Goal: Task Accomplishment & Management: Use online tool/utility

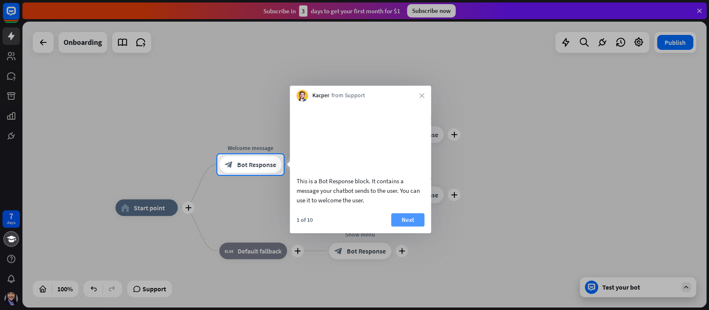
click at [414, 226] on button "Next" at bounding box center [407, 219] width 33 height 13
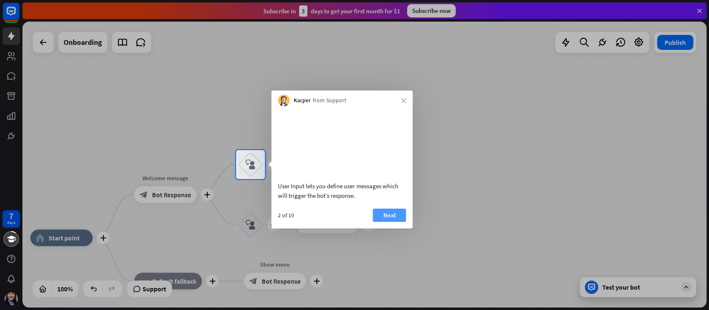
click at [389, 221] on button "Next" at bounding box center [388, 214] width 33 height 13
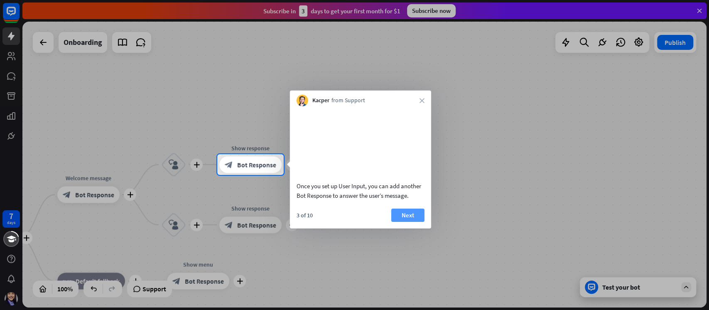
click at [410, 221] on button "Next" at bounding box center [407, 214] width 33 height 13
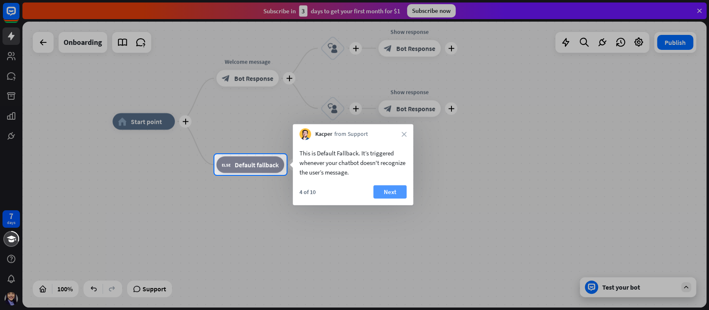
click at [405, 193] on button "Next" at bounding box center [389, 191] width 33 height 13
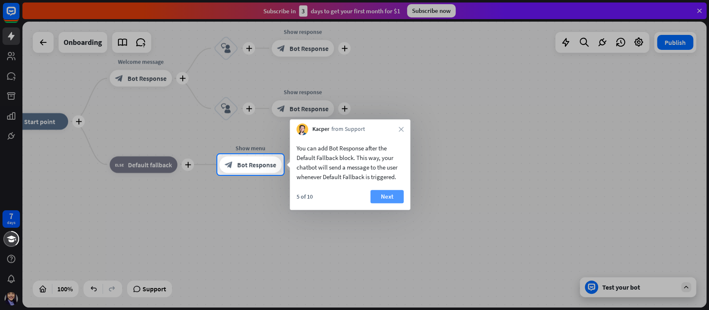
click at [388, 193] on button "Next" at bounding box center [386, 196] width 33 height 13
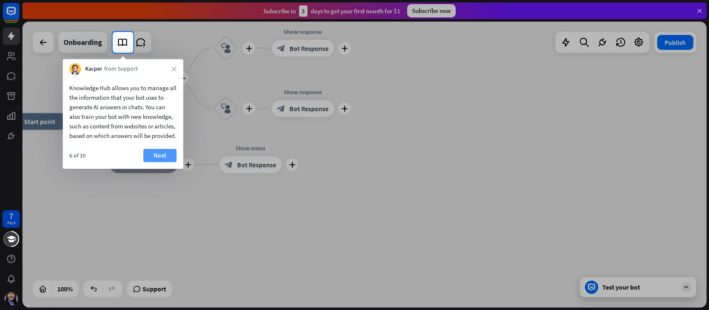
click at [161, 161] on button "Next" at bounding box center [159, 155] width 33 height 13
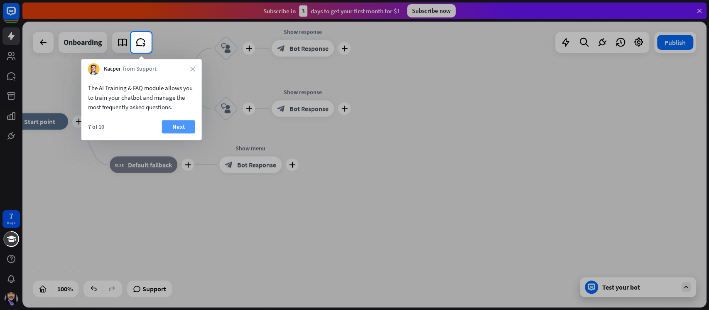
click at [181, 124] on button "Next" at bounding box center [178, 126] width 33 height 13
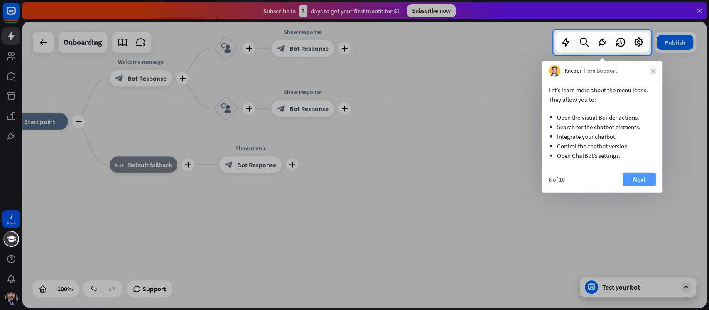
click at [641, 177] on button "Next" at bounding box center [638, 179] width 33 height 13
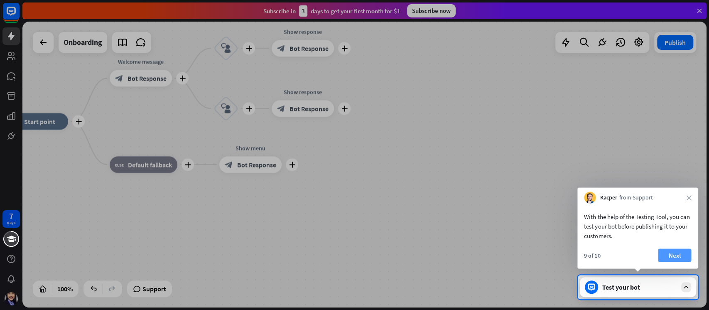
click at [675, 251] on button "Next" at bounding box center [674, 254] width 33 height 13
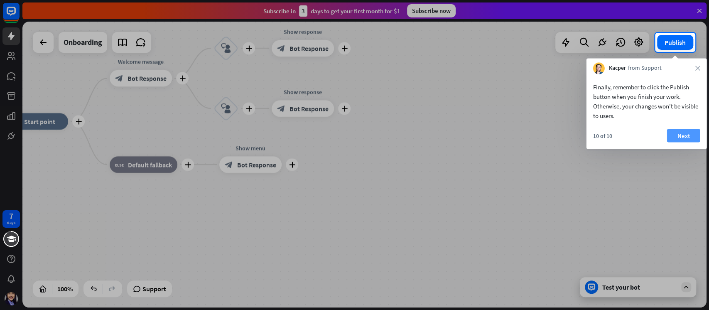
click at [680, 135] on button "Next" at bounding box center [683, 135] width 33 height 13
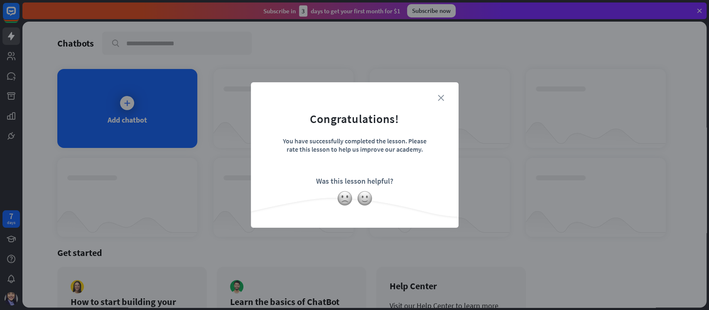
click at [440, 95] on icon "close" at bounding box center [441, 98] width 6 height 6
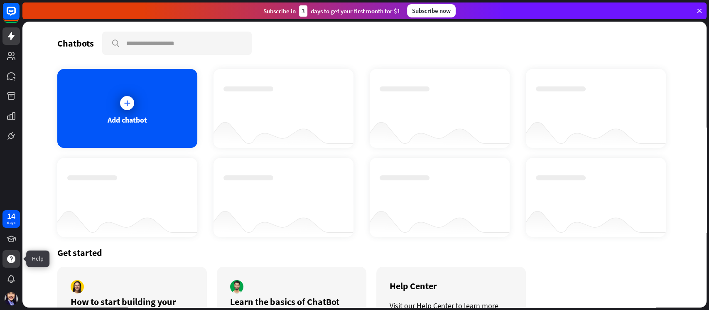
click at [11, 261] on icon at bounding box center [11, 259] width 8 height 8
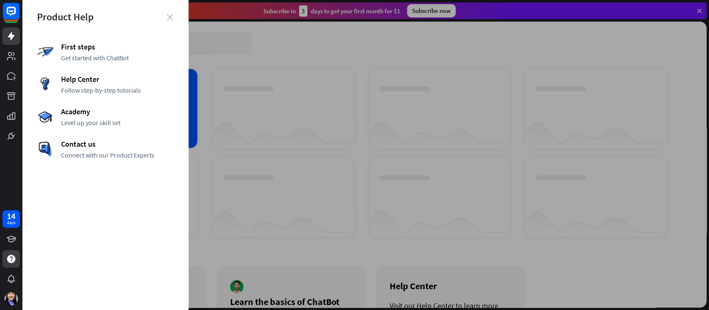
click at [171, 20] on icon "close" at bounding box center [169, 17] width 6 height 6
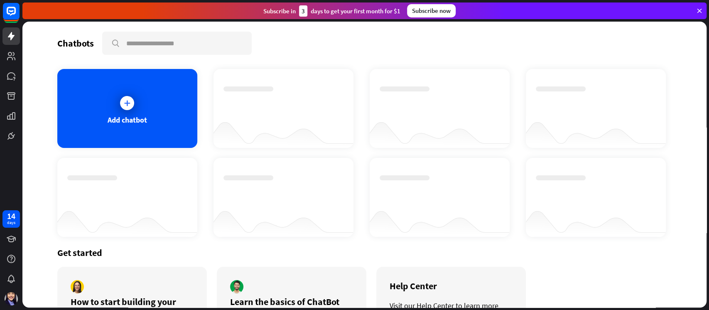
scroll to position [60, 0]
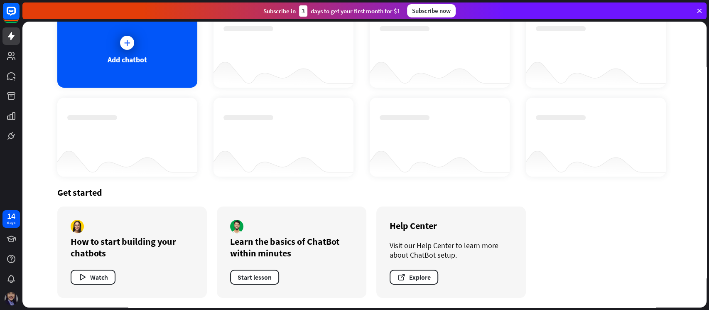
click at [6, 294] on img at bounding box center [11, 298] width 13 height 13
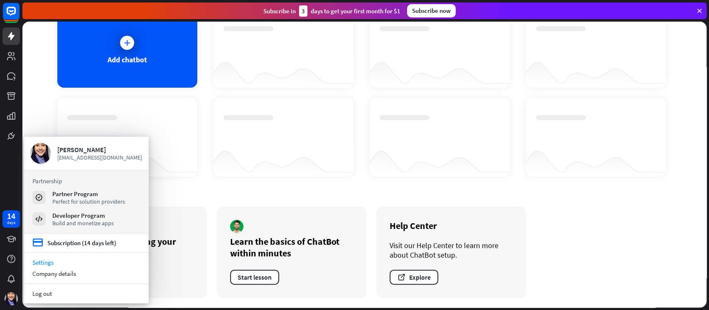
click at [62, 262] on link "Settings" at bounding box center [86, 262] width 125 height 11
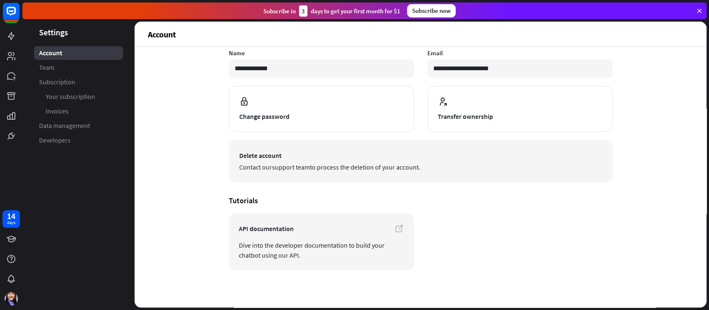
scroll to position [58, 0]
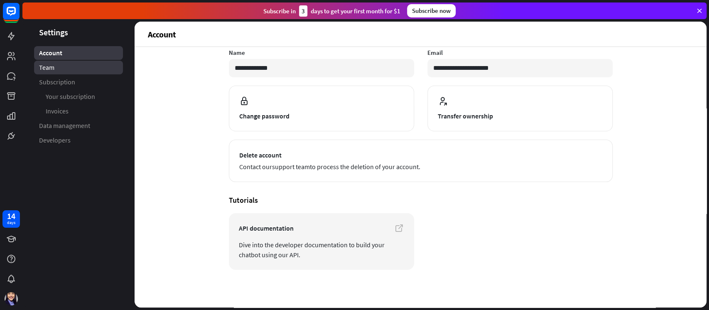
click at [79, 69] on link "Team" at bounding box center [78, 68] width 89 height 14
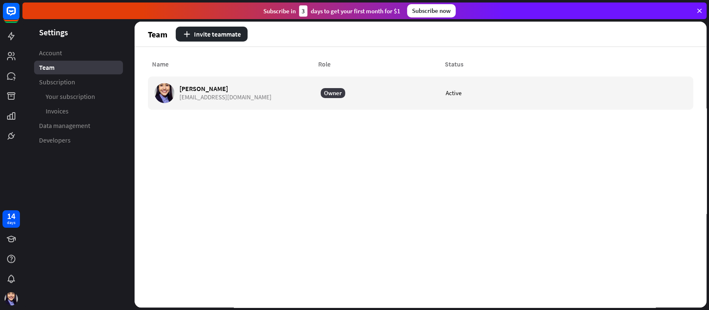
click at [80, 82] on link "Subscription" at bounding box center [78, 82] width 89 height 14
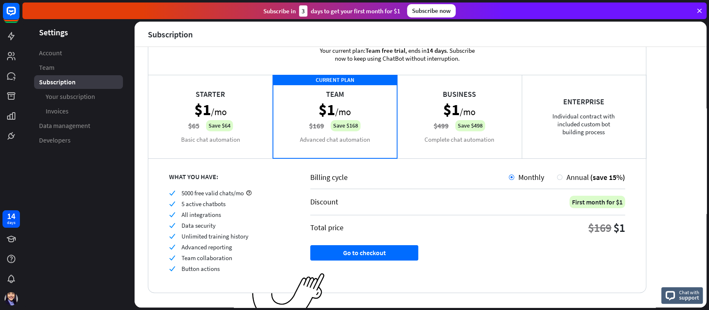
scroll to position [42, 0]
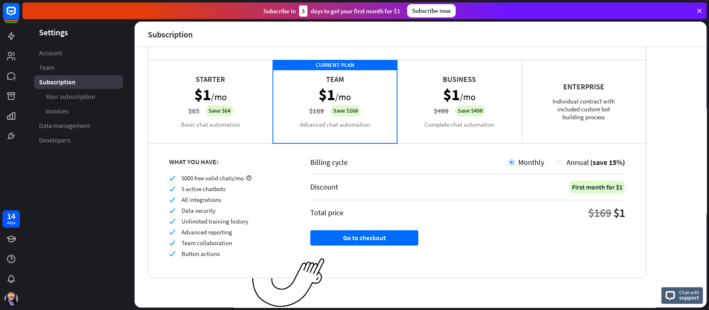
drag, startPoint x: 194, startPoint y: 179, endPoint x: 240, endPoint y: 181, distance: 46.5
click at [240, 180] on span "5000 free valid chats/mo" at bounding box center [212, 178] width 62 height 8
click at [262, 185] on div "check 5 active chatbots" at bounding box center [229, 189] width 120 height 8
click at [72, 96] on span "Your subscription" at bounding box center [70, 96] width 49 height 9
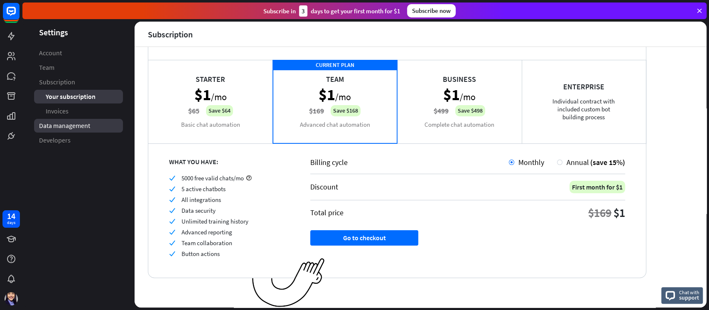
click at [77, 125] on span "Data management" at bounding box center [64, 125] width 51 height 9
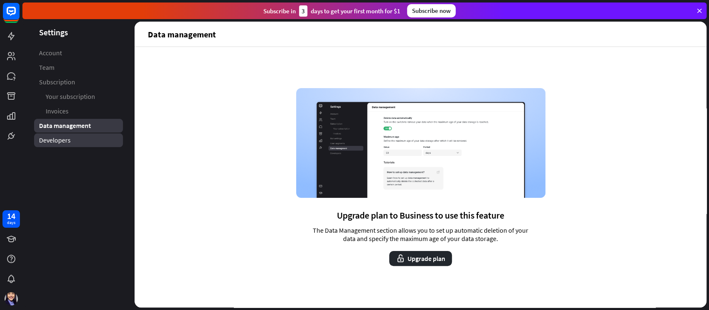
click at [78, 138] on link "Developers" at bounding box center [78, 140] width 89 height 14
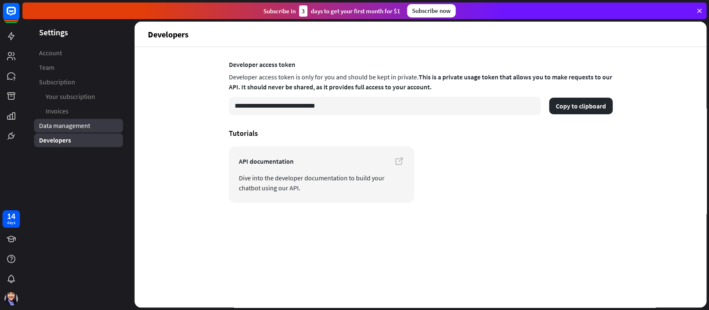
click at [74, 124] on span "Data management" at bounding box center [64, 125] width 51 height 9
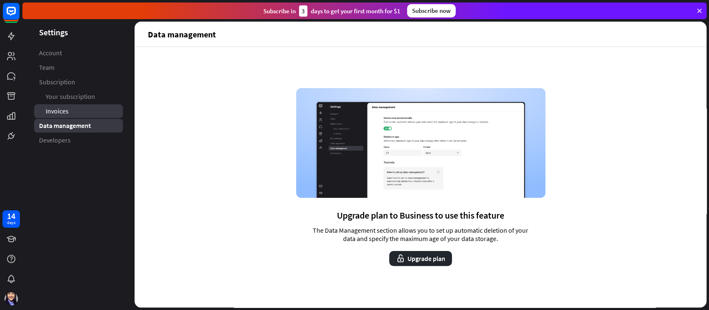
click at [74, 105] on link "Invoices" at bounding box center [78, 111] width 89 height 14
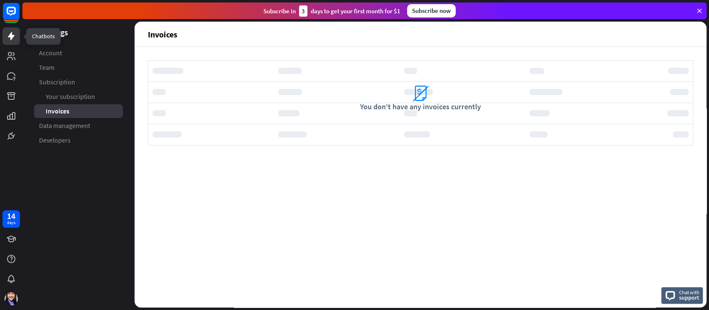
click at [13, 39] on icon at bounding box center [11, 36] width 10 height 10
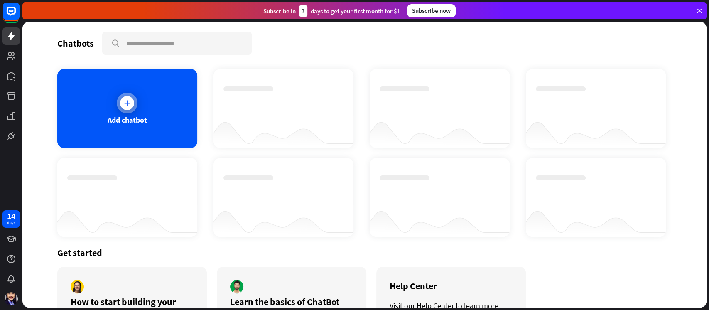
click at [129, 108] on div at bounding box center [127, 103] width 21 height 21
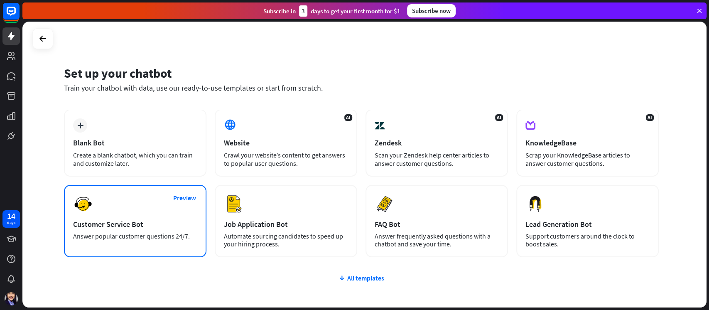
click at [130, 215] on div "Preview Customer Service Bot Answer popular customer questions 24/7." at bounding box center [135, 221] width 142 height 72
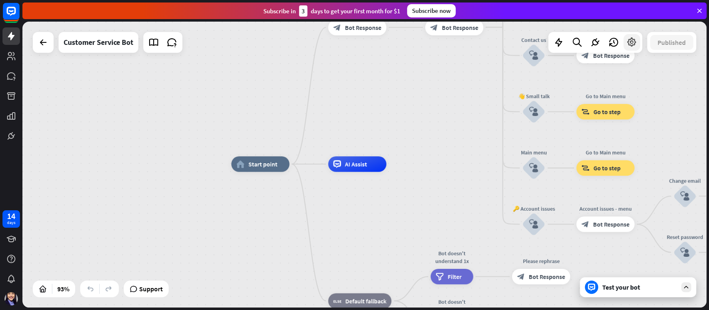
click at [633, 48] on div at bounding box center [631, 42] width 17 height 17
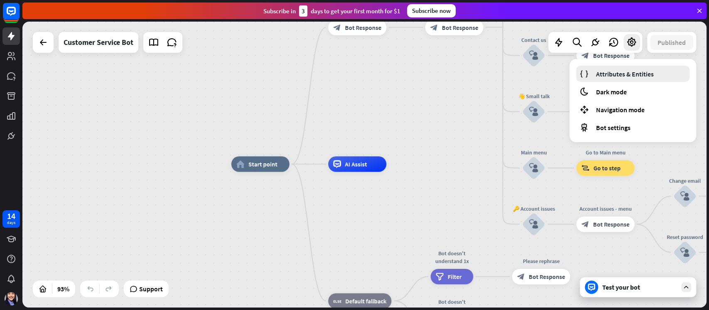
click at [628, 74] on span "Attributes & Entities" at bounding box center [625, 74] width 58 height 8
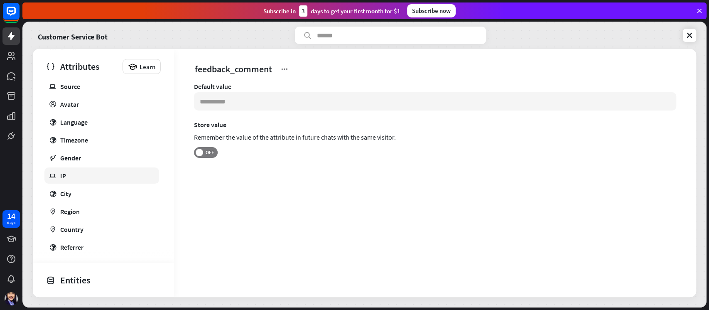
scroll to position [166, 0]
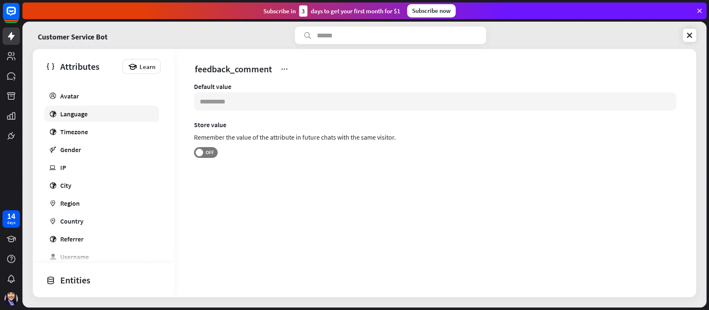
click at [86, 112] on div "Language" at bounding box center [73, 114] width 27 height 8
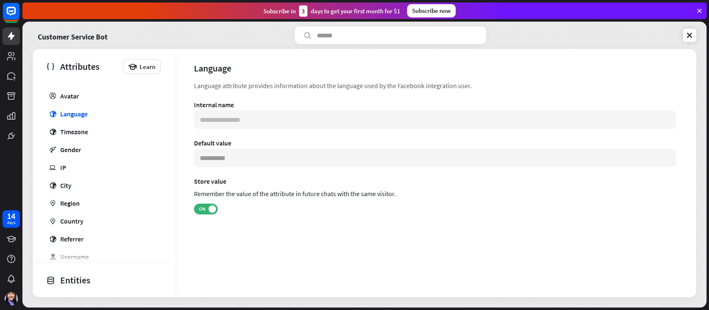
click at [250, 85] on div "Language attribute provides information about the language used by the Facebook…" at bounding box center [435, 86] width 482 height 10
drag, startPoint x: 372, startPoint y: 86, endPoint x: 492, endPoint y: 84, distance: 120.4
click at [457, 84] on div "Language attribute provides information about the language used by the Facebook…" at bounding box center [435, 86] width 482 height 10
click at [510, 84] on div "Language attribute provides information about the language used by the Facebook…" at bounding box center [435, 86] width 482 height 10
click at [199, 213] on label "ON" at bounding box center [206, 208] width 24 height 11
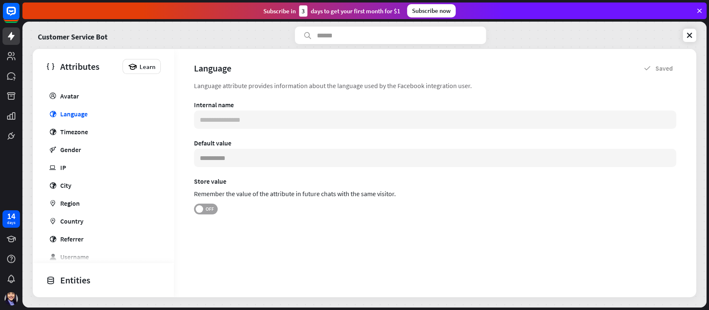
click at [203, 208] on span at bounding box center [199, 208] width 7 height 7
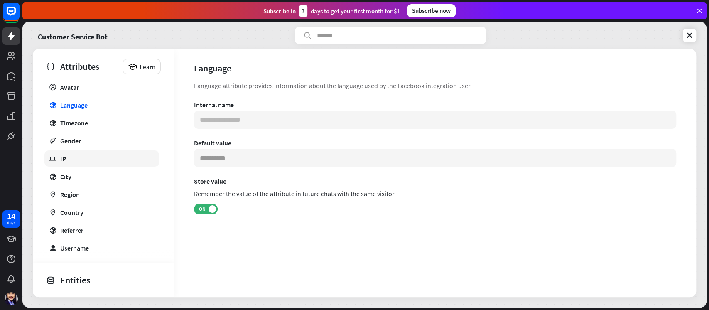
scroll to position [199, 0]
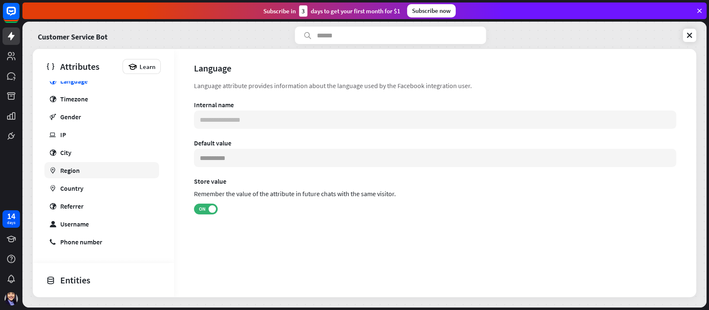
click at [71, 170] on div "Region" at bounding box center [70, 170] width 20 height 8
click at [83, 179] on div "Default user Name email Email globe Integration ip Source profile Avatar globe …" at bounding box center [103, 107] width 141 height 284
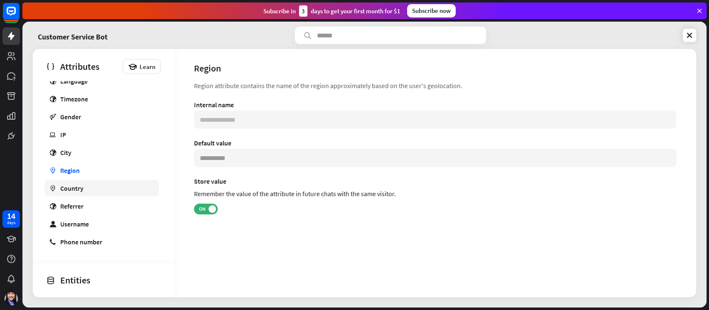
click at [87, 185] on link "marker Country" at bounding box center [101, 188] width 115 height 16
click at [93, 206] on link "globe Referrer" at bounding box center [101, 206] width 115 height 16
click at [91, 220] on link "user Username" at bounding box center [101, 223] width 115 height 16
type input "**********"
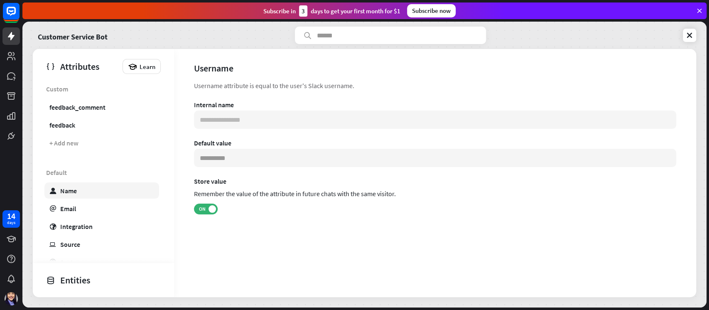
click at [82, 193] on link "user Name" at bounding box center [101, 190] width 115 height 16
type input "*******"
type input "**********"
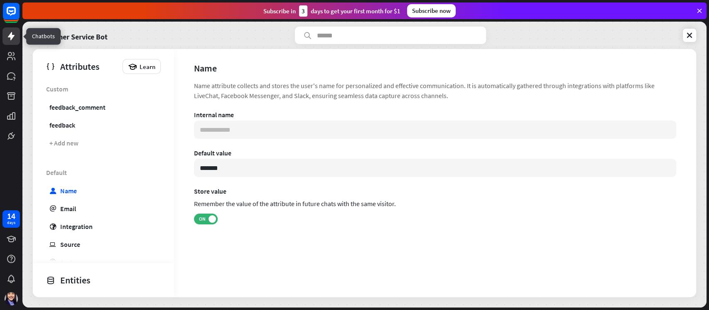
click at [15, 34] on icon at bounding box center [11, 36] width 10 height 10
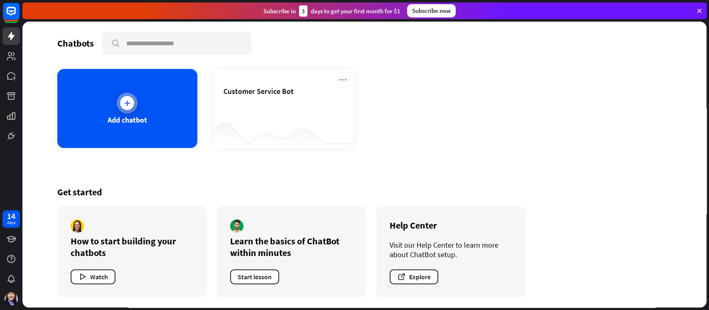
click at [110, 108] on div "Add chatbot" at bounding box center [127, 108] width 140 height 79
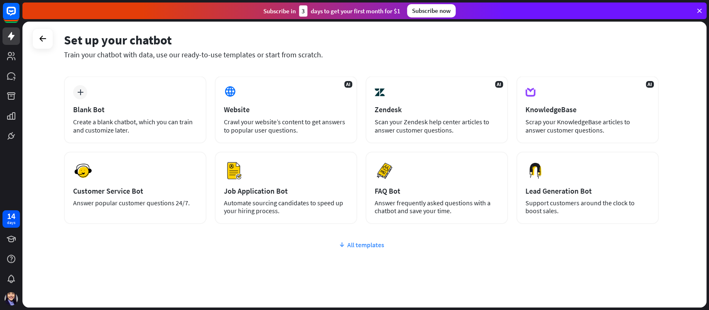
scroll to position [49, 0]
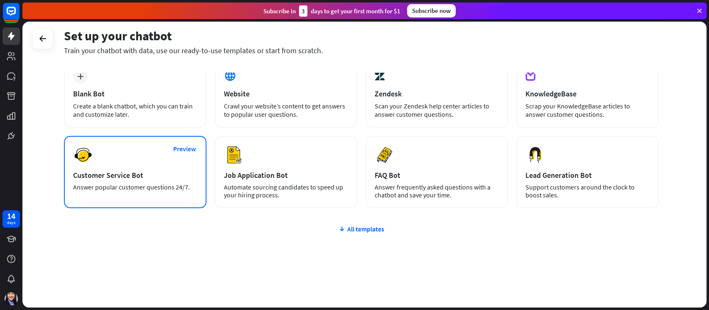
click at [157, 155] on div "Preview Customer Service Bot Answer popular customer questions 24/7." at bounding box center [135, 172] width 142 height 72
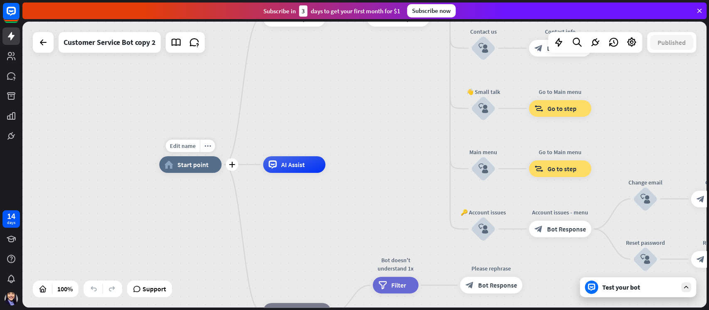
click at [193, 166] on span "Start point" at bounding box center [192, 164] width 31 height 8
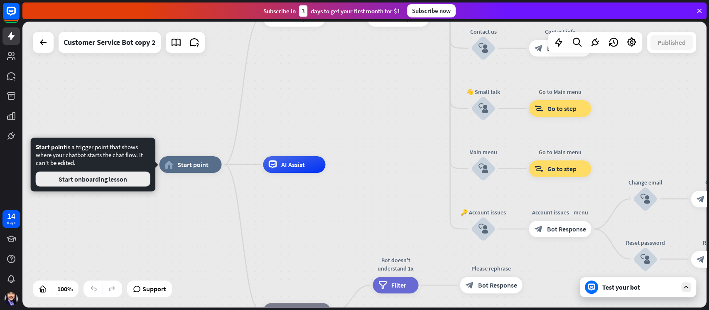
click at [108, 185] on button "Start onboarding lesson" at bounding box center [93, 178] width 115 height 15
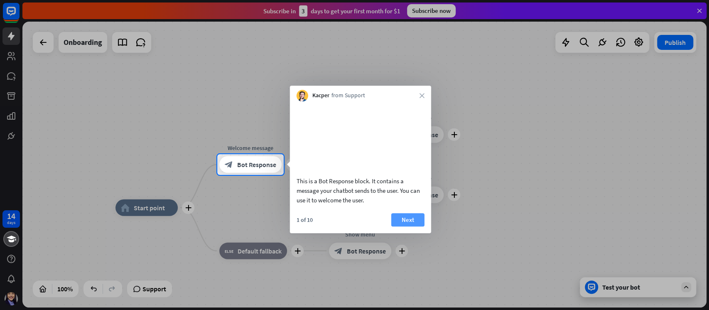
click at [418, 226] on button "Next" at bounding box center [407, 219] width 33 height 13
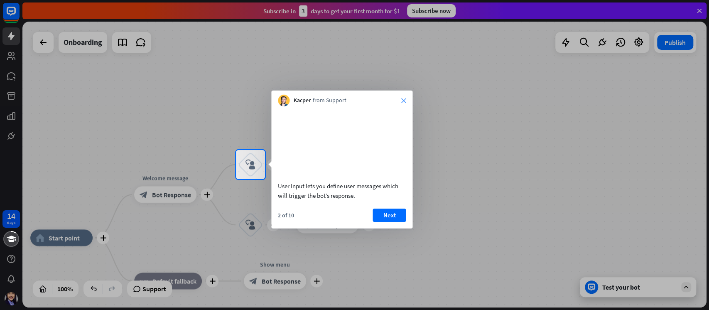
click at [403, 98] on icon "close" at bounding box center [403, 100] width 5 height 5
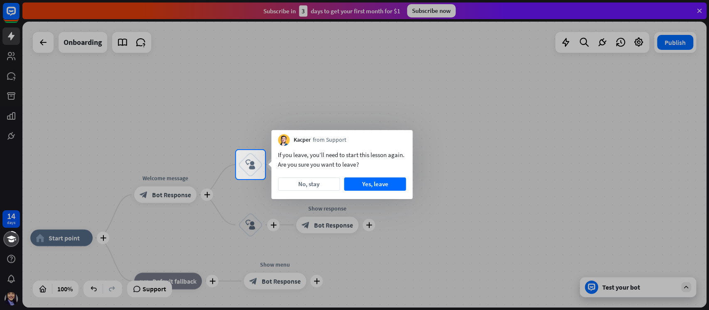
click at [115, 194] on div at bounding box center [354, 244] width 709 height 131
click at [384, 184] on button "Yes, leave" at bounding box center [375, 183] width 62 height 13
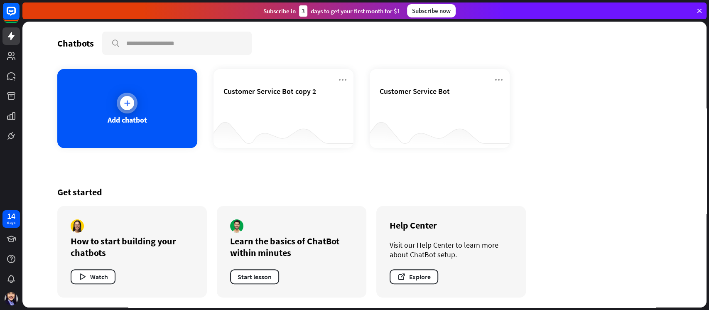
click at [173, 128] on div "Add chatbot" at bounding box center [127, 108] width 140 height 79
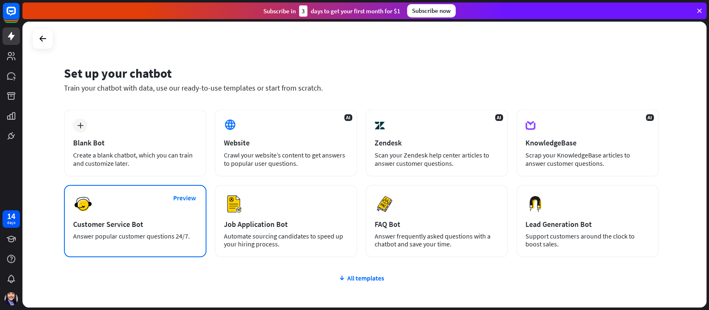
click at [149, 232] on div "Answer popular customer questions 24/7." at bounding box center [135, 236] width 124 height 8
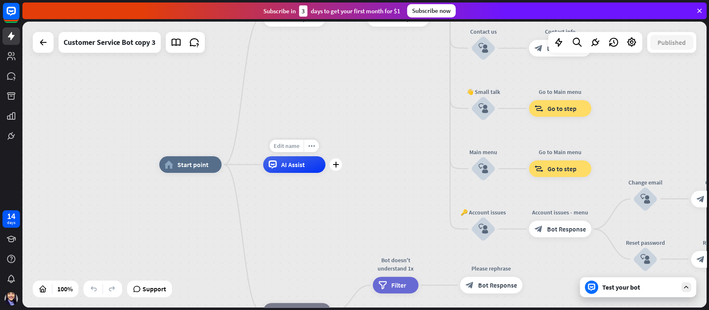
click at [288, 147] on span "Edit name" at bounding box center [287, 145] width 26 height 7
click at [283, 143] on input "**********" at bounding box center [294, 146] width 58 height 12
type input "**********"
click at [349, 121] on div "home_2 Start point Welcome message block_bot_response Bot Response 🔙 Main menu …" at bounding box center [364, 165] width 684 height 286
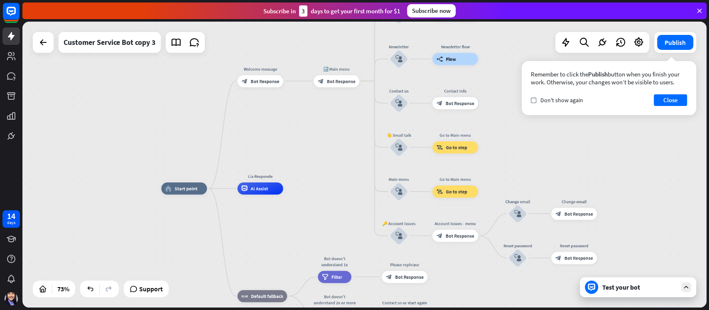
drag, startPoint x: 392, startPoint y: 154, endPoint x: 328, endPoint y: 176, distance: 67.2
click at [328, 176] on div "home_2 Start point Welcome message block_bot_response Bot Response 🔙 Main menu …" at bounding box center [364, 165] width 684 height 286
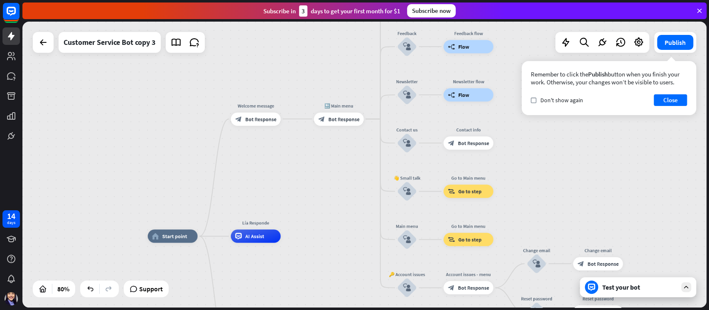
drag, startPoint x: 330, startPoint y: 157, endPoint x: 332, endPoint y: 220, distance: 62.3
click at [332, 220] on div "home_2 Start point Welcome message block_bot_response Bot Response 🔙 Main menu …" at bounding box center [364, 165] width 684 height 286
click at [662, 101] on button "Close" at bounding box center [669, 100] width 33 height 12
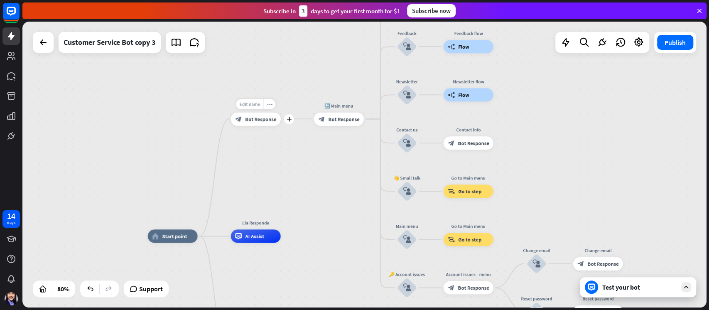
click at [252, 102] on span "Edit name" at bounding box center [249, 104] width 21 height 6
click at [259, 105] on input "**********" at bounding box center [256, 104] width 47 height 9
click at [266, 89] on div "**********" at bounding box center [364, 165] width 684 height 286
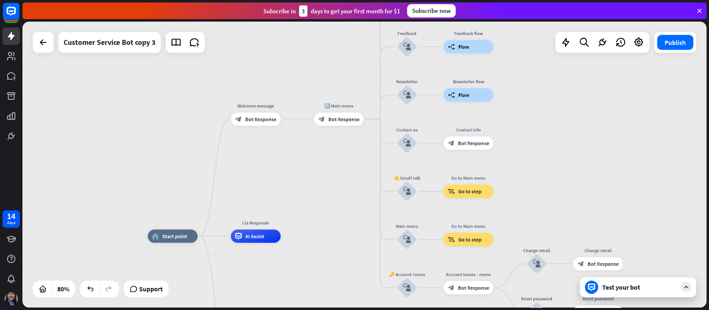
click at [9, 295] on img at bounding box center [11, 298] width 13 height 13
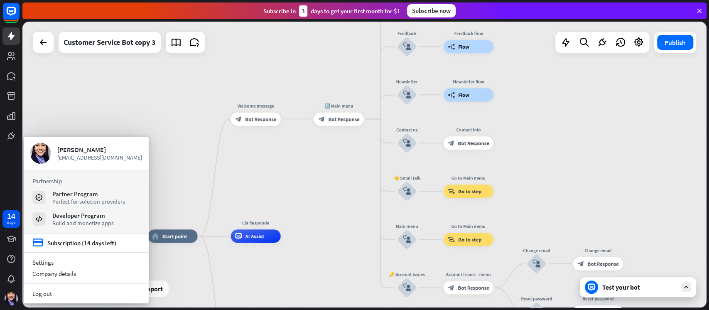
click at [334, 188] on div "home_2 Start point Welcome message block_bot_response Bot Response 🔙 Main menu …" at bounding box center [364, 165] width 684 height 286
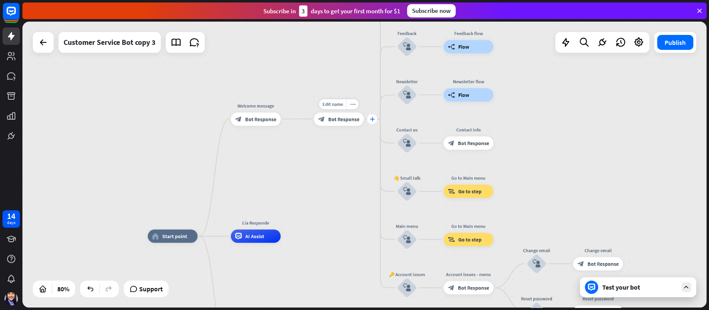
click at [370, 120] on icon "plus" at bounding box center [372, 119] width 5 height 5
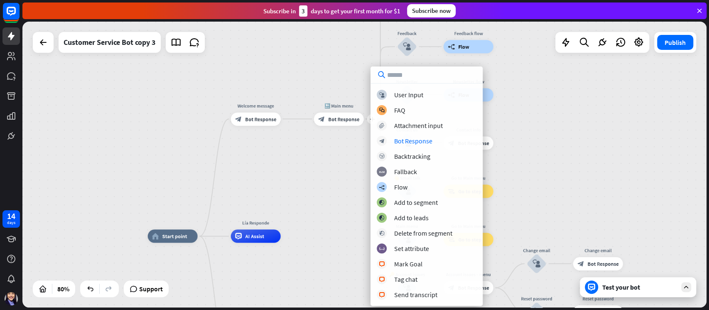
click at [315, 170] on div "home_2 Start point Welcome message block_bot_response Bot Response plus 🔙 Main …" at bounding box center [364, 165] width 684 height 286
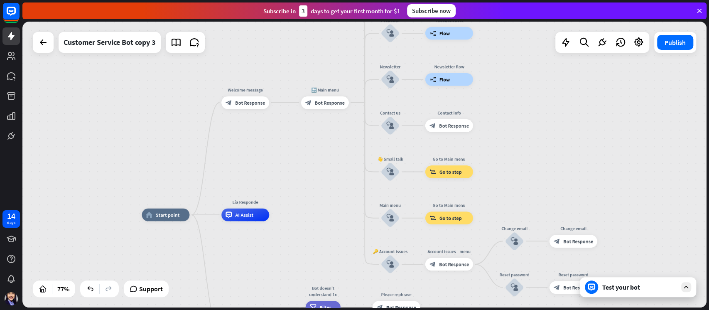
click at [688, 288] on icon at bounding box center [685, 286] width 7 height 7
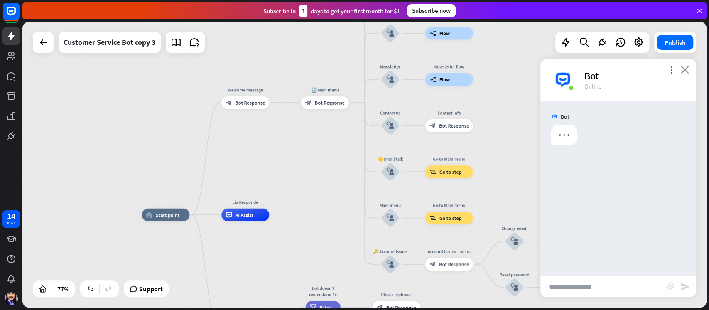
click at [687, 68] on icon "close" at bounding box center [684, 70] width 8 height 8
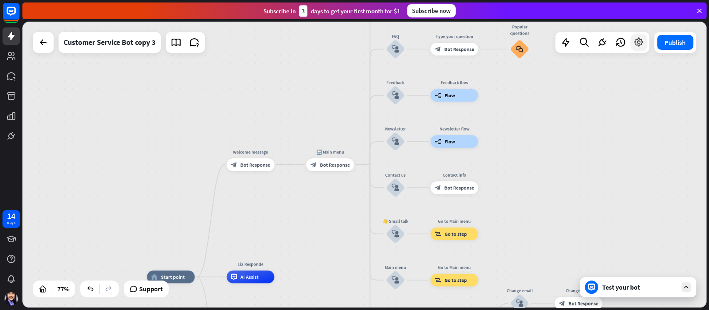
click at [640, 43] on icon at bounding box center [638, 42] width 11 height 11
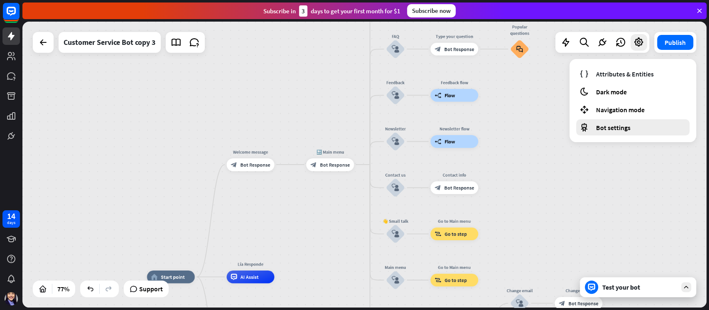
click at [627, 128] on span "Bot settings" at bounding box center [613, 127] width 34 height 8
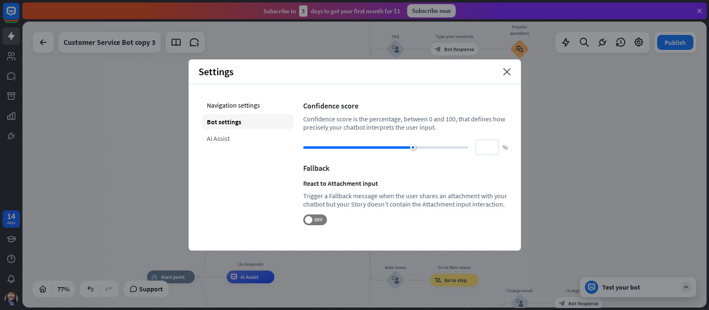
click at [226, 138] on div "AI Assist" at bounding box center [247, 138] width 91 height 15
type input "**"
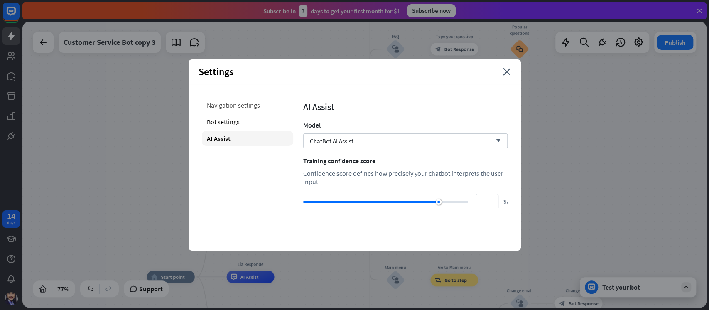
click at [236, 105] on div "Navigation settings" at bounding box center [247, 105] width 91 height 15
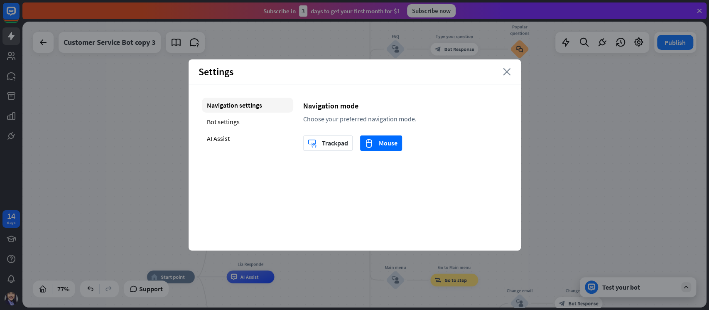
click at [505, 74] on icon "close" at bounding box center [507, 71] width 8 height 7
